Goal: Check status

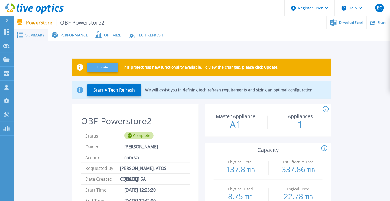
click at [104, 70] on button "Update" at bounding box center [102, 67] width 30 height 9
drag, startPoint x: 364, startPoint y: 61, endPoint x: 357, endPoint y: 44, distance: 18.9
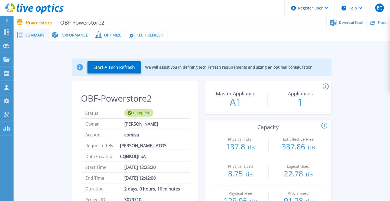
click at [79, 36] on span "Performance" at bounding box center [74, 35] width 28 height 4
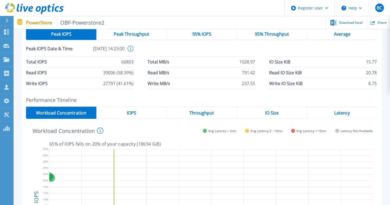
scroll to position [54, 0]
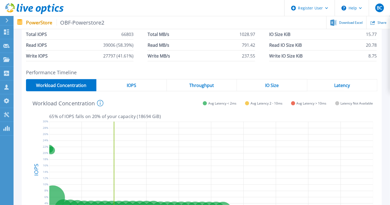
click at [145, 90] on div "IOPS" at bounding box center [131, 85] width 70 height 12
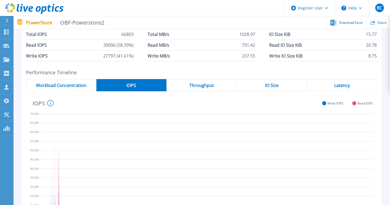
click at [351, 84] on div "Latency" at bounding box center [342, 85] width 70 height 12
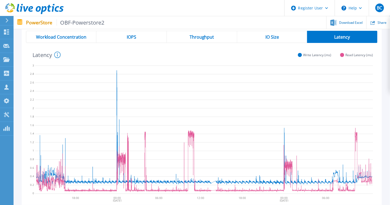
scroll to position [102, 0]
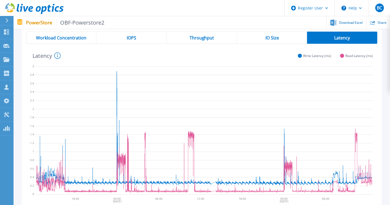
click at [264, 48] on div "Read 0.11 ms 02:04:20 [DATE] [DATE] 18:00 00:00 06:00 12:00 18:00 00:00 06:00 0…" at bounding box center [201, 123] width 351 height 159
